Goal: Task Accomplishment & Management: Use online tool/utility

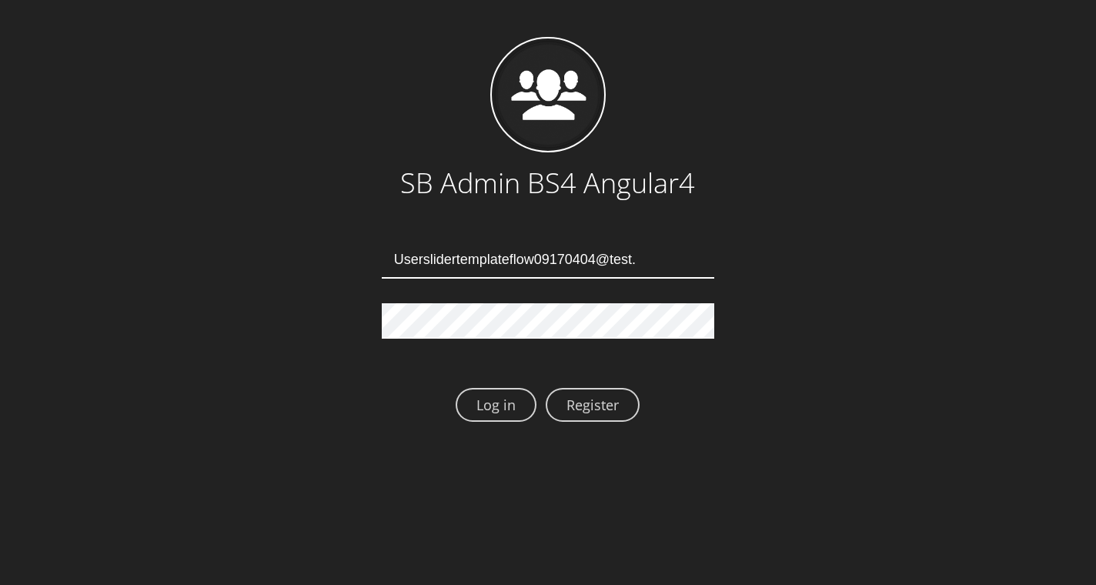
type input "Userslidertemplateflow09170404@test.qa"
type input "[EMAIL_ADDRESS][DOMAIN_NAME]"
